Goal: Information Seeking & Learning: Learn about a topic

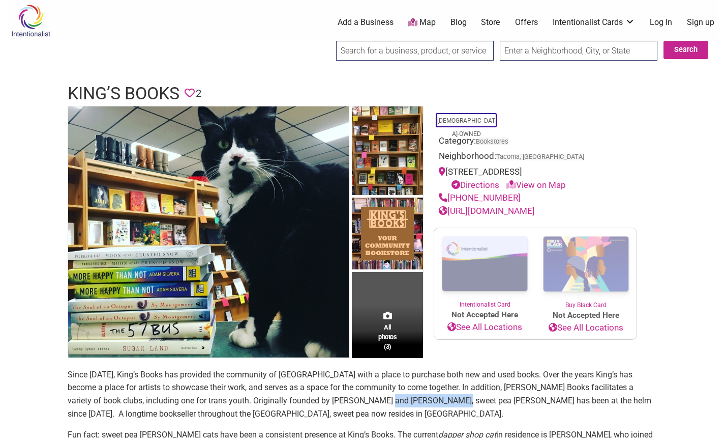
drag, startPoint x: 337, startPoint y: 401, endPoint x: 403, endPoint y: 398, distance: 66.2
click at [403, 398] on p "Since [DATE], King’s Books has provided the community of [GEOGRAPHIC_DATA] with…" at bounding box center [363, 394] width 590 height 52
copy p "sweet pea [PERSON_NAME]"
